Goal: Find specific page/section

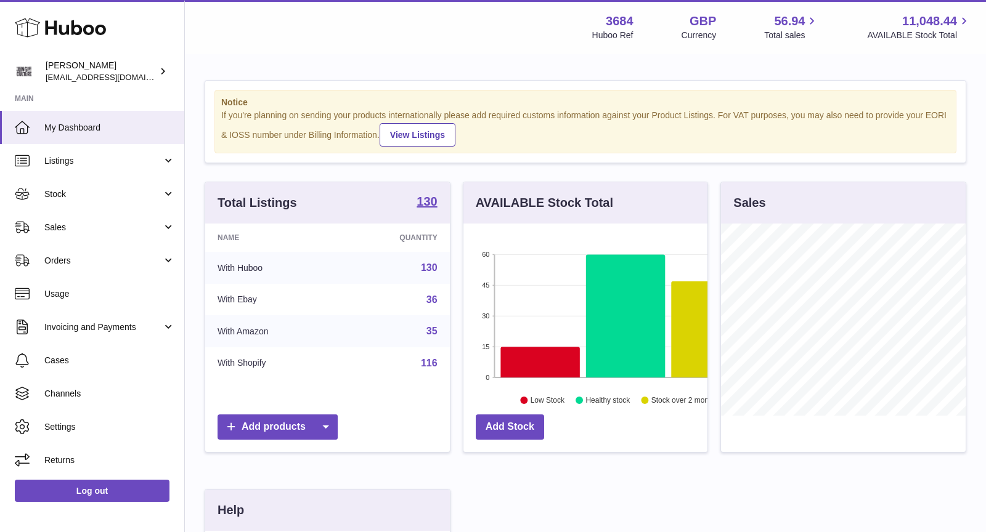
scroll to position [192, 245]
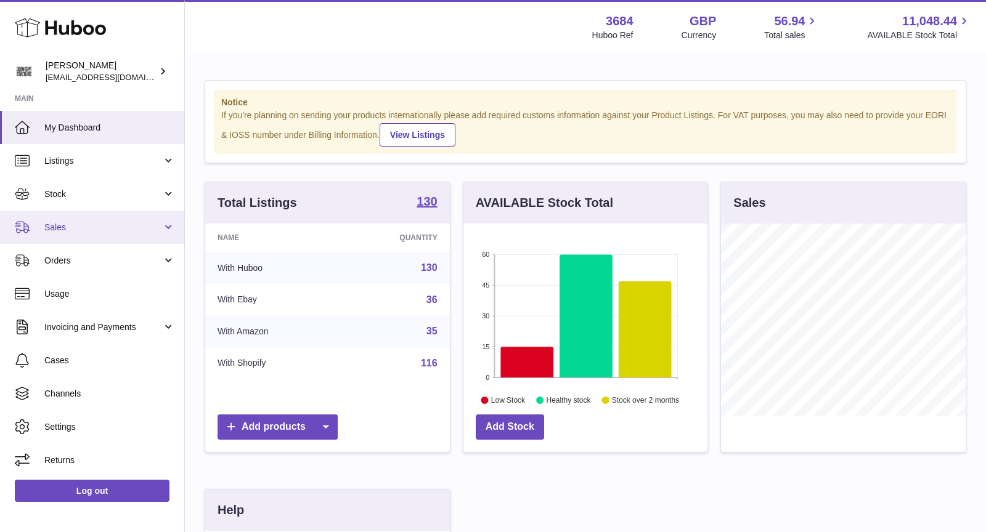
click at [75, 231] on span "Sales" at bounding box center [103, 228] width 118 height 12
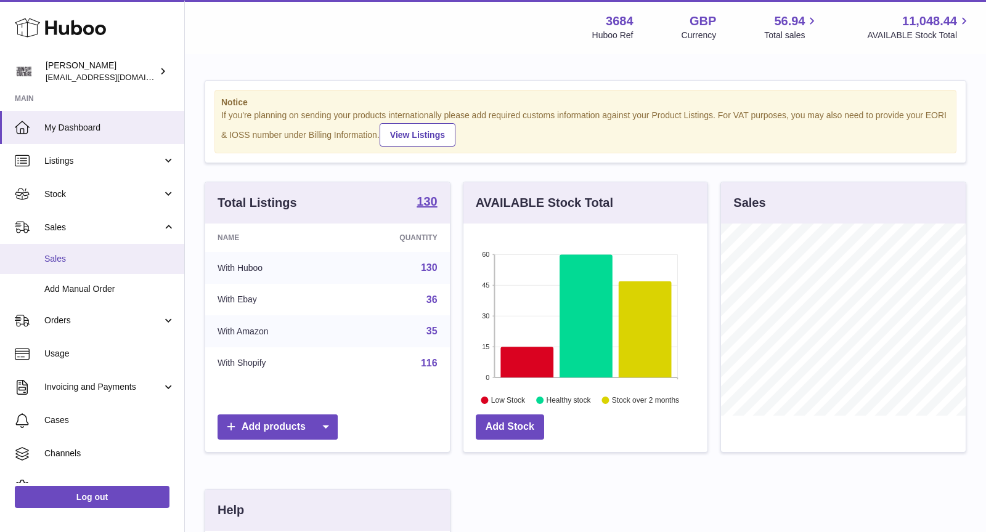
click at [80, 258] on span "Sales" at bounding box center [109, 259] width 131 height 12
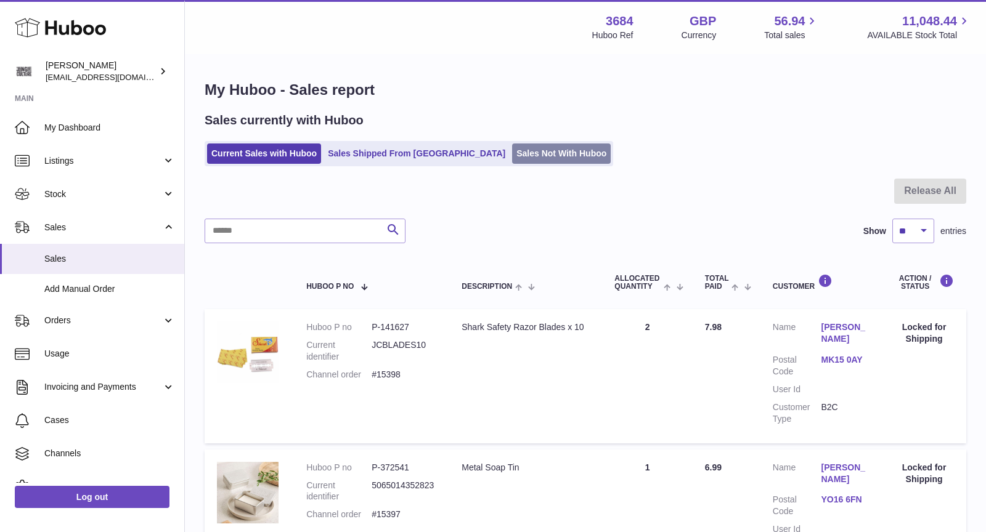
click at [518, 156] on link "Sales Not With Huboo" at bounding box center [561, 154] width 99 height 20
